Goal: Check status: Check status

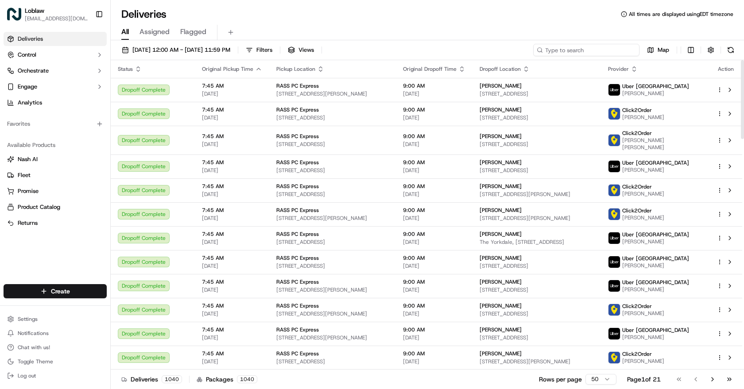
click at [582, 51] on input at bounding box center [586, 50] width 106 height 12
paste input "531900013830335"
type input "531900013830335"
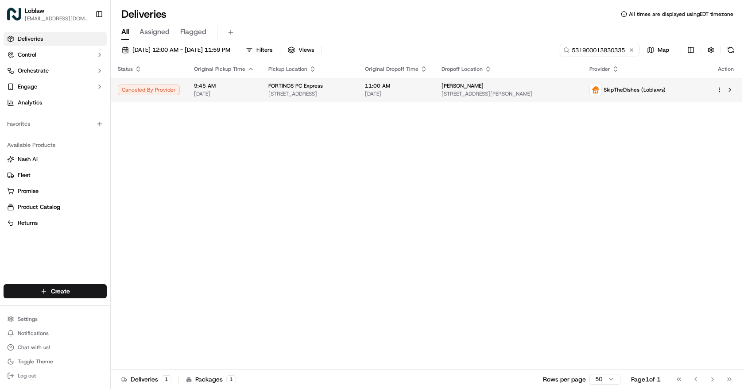
click at [351, 93] on span "[STREET_ADDRESS]" at bounding box center [309, 93] width 82 height 7
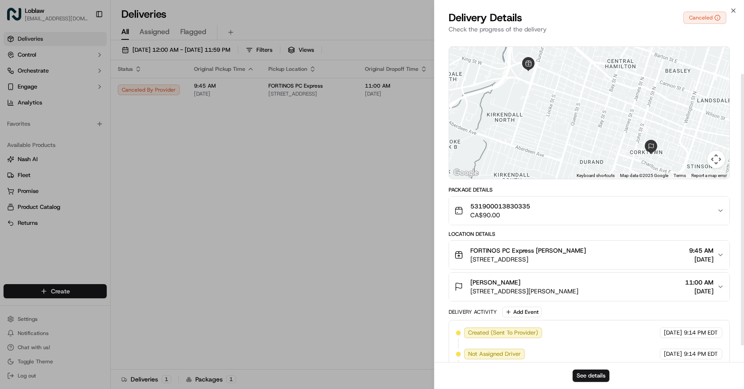
scroll to position [64, 0]
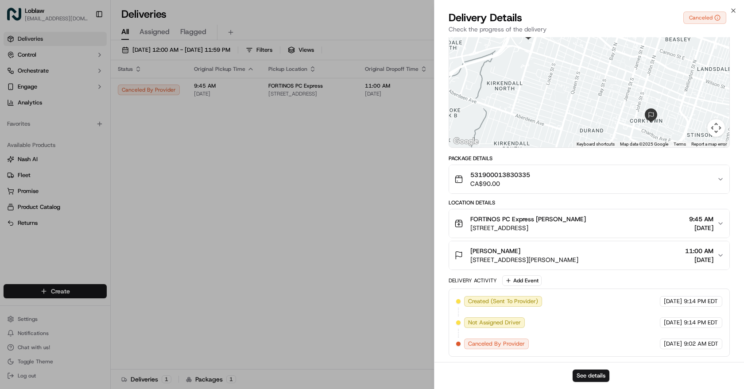
drag, startPoint x: 601, startPoint y: 332, endPoint x: 601, endPoint y: 349, distance: 16.9
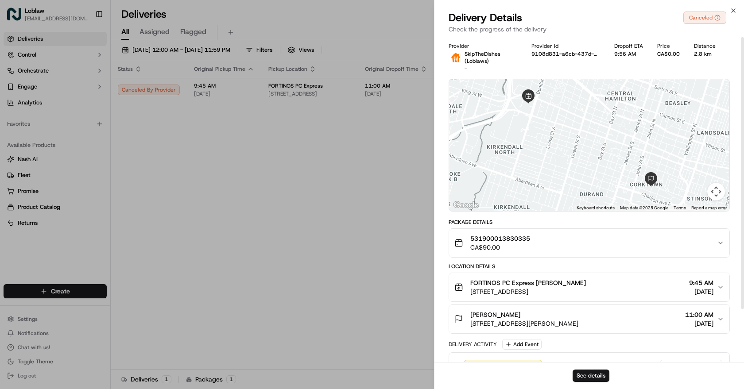
drag, startPoint x: 605, startPoint y: 302, endPoint x: 604, endPoint y: 143, distance: 159.0
click at [735, 12] on icon "button" at bounding box center [733, 10] width 7 height 7
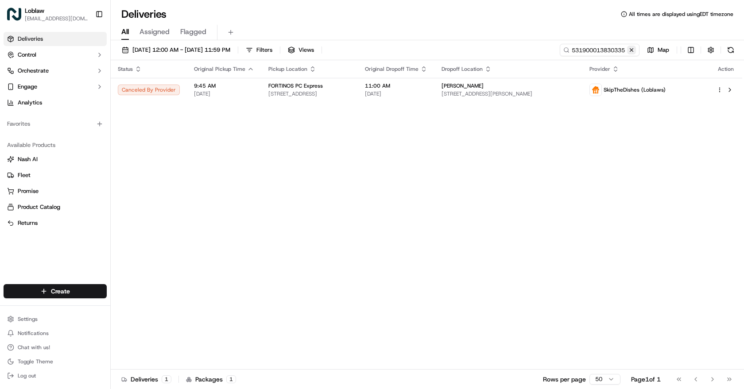
click at [632, 49] on button at bounding box center [631, 50] width 9 height 9
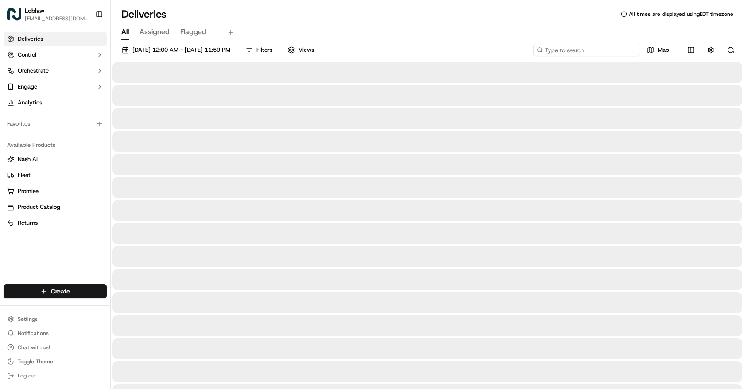
click at [625, 50] on input at bounding box center [586, 50] width 106 height 12
paste input "531900013804164"
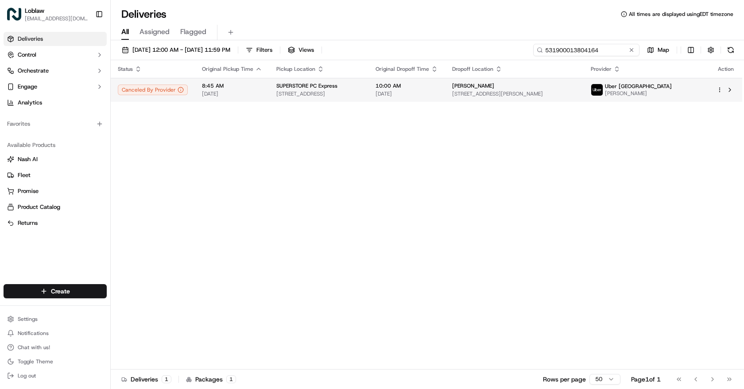
type input "531900013804164"
click at [361, 87] on div "SUPERSTORE PC Express" at bounding box center [318, 85] width 85 height 7
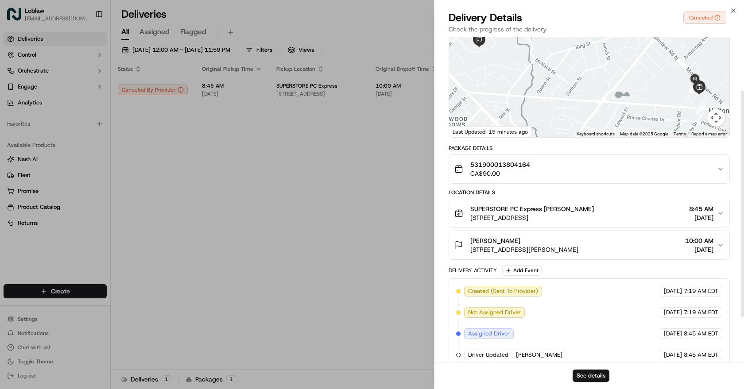
scroll to position [142, 0]
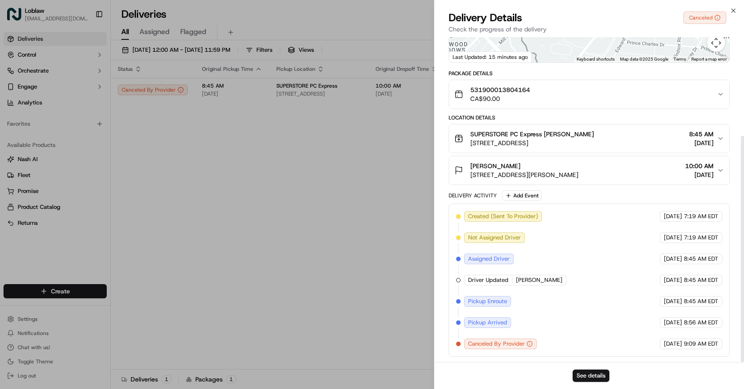
drag, startPoint x: 592, startPoint y: 266, endPoint x: 586, endPoint y: 315, distance: 49.1
